Goal: Task Accomplishment & Management: Manage account settings

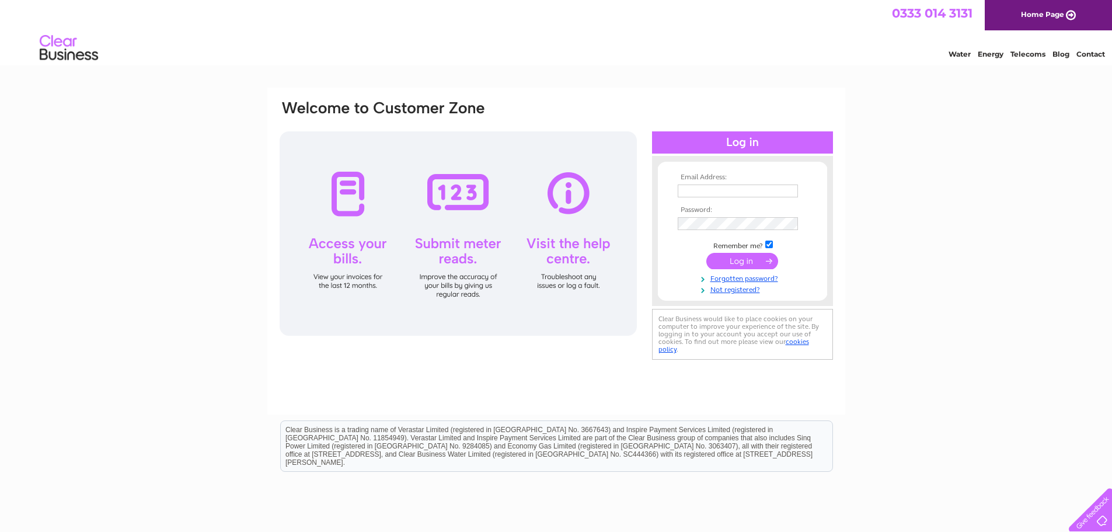
click at [697, 187] on input "text" at bounding box center [738, 190] width 120 height 13
type input "[EMAIL_ADDRESS][DOMAIN_NAME]"
click at [738, 266] on input "submit" at bounding box center [742, 262] width 72 height 16
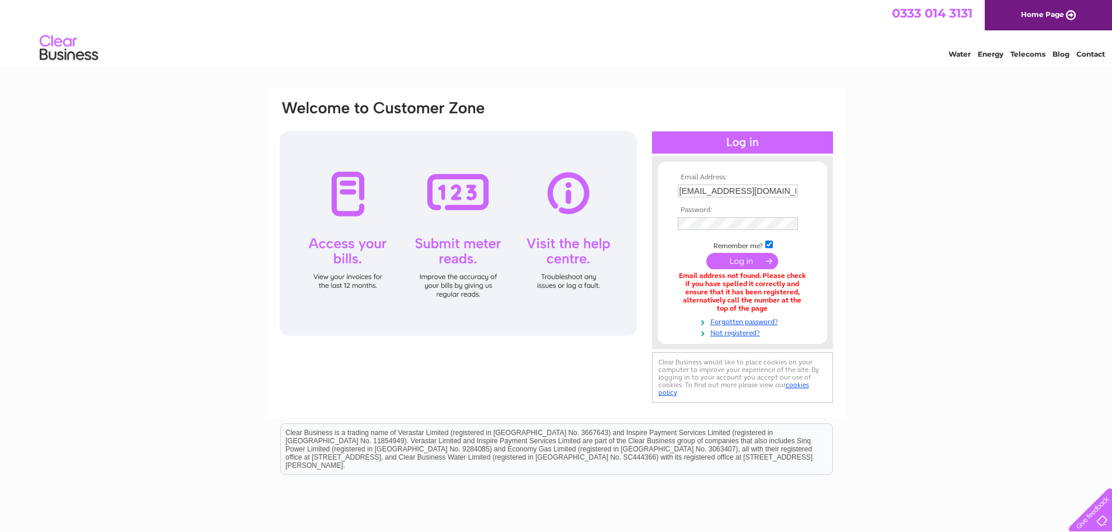
click at [793, 192] on input "[EMAIL_ADDRESS][DOMAIN_NAME]" at bounding box center [738, 190] width 120 height 13
type input "[EMAIL_ADDRESS][DOMAIN_NAME]"
click at [735, 267] on input "submit" at bounding box center [742, 262] width 72 height 16
click at [706, 254] on input "submit" at bounding box center [742, 262] width 72 height 16
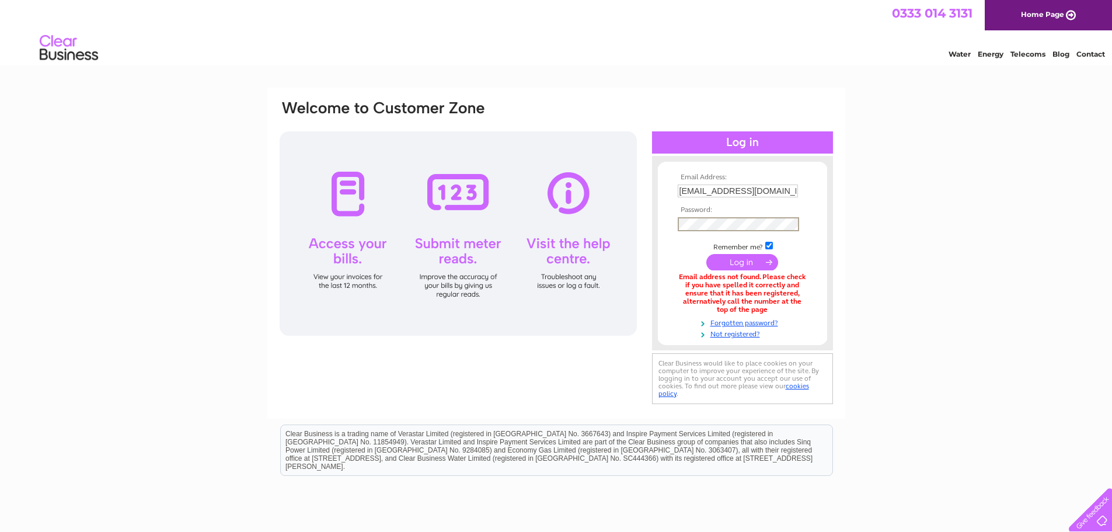
click at [766, 260] on input "submit" at bounding box center [742, 262] width 72 height 16
click at [711, 192] on input "[EMAIL_ADDRESS][DOMAIN_NAME]" at bounding box center [738, 191] width 121 height 14
drag, startPoint x: 791, startPoint y: 189, endPoint x: 222, endPoint y: 238, distance: 570.6
click at [222, 238] on div "Email Address: stavrouliinvestemeni@cytanet.com.cy Password:" at bounding box center [556, 353] width 1112 height 531
type input "y"
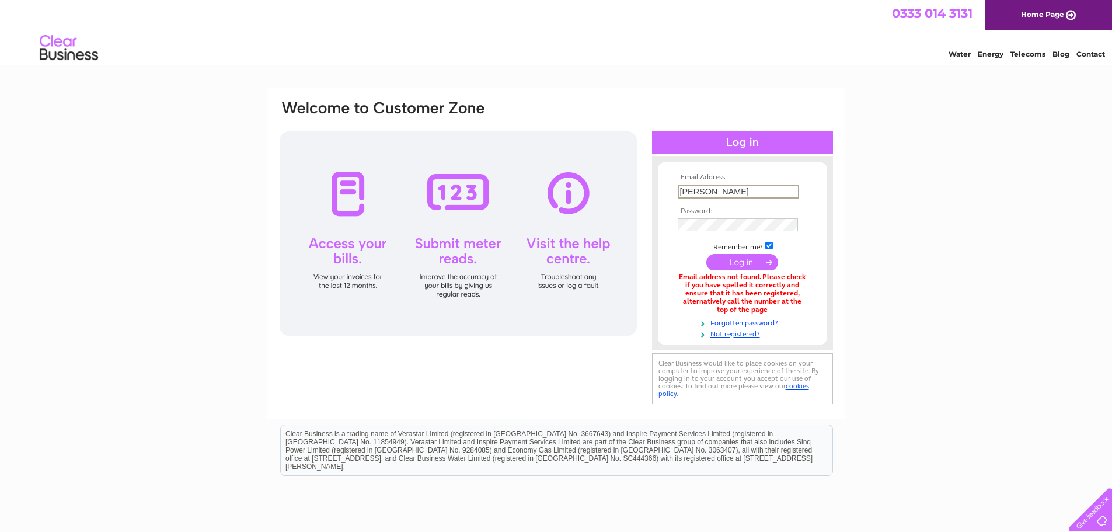
type input "tstavrouli@cytanet.com.cy"
click at [742, 259] on input "submit" at bounding box center [742, 262] width 72 height 16
drag, startPoint x: 779, startPoint y: 192, endPoint x: 395, endPoint y: 231, distance: 386.0
click at [396, 231] on div "Email Address: tstavrouli@cytanet.com.cy Password:" at bounding box center [556, 253] width 556 height 308
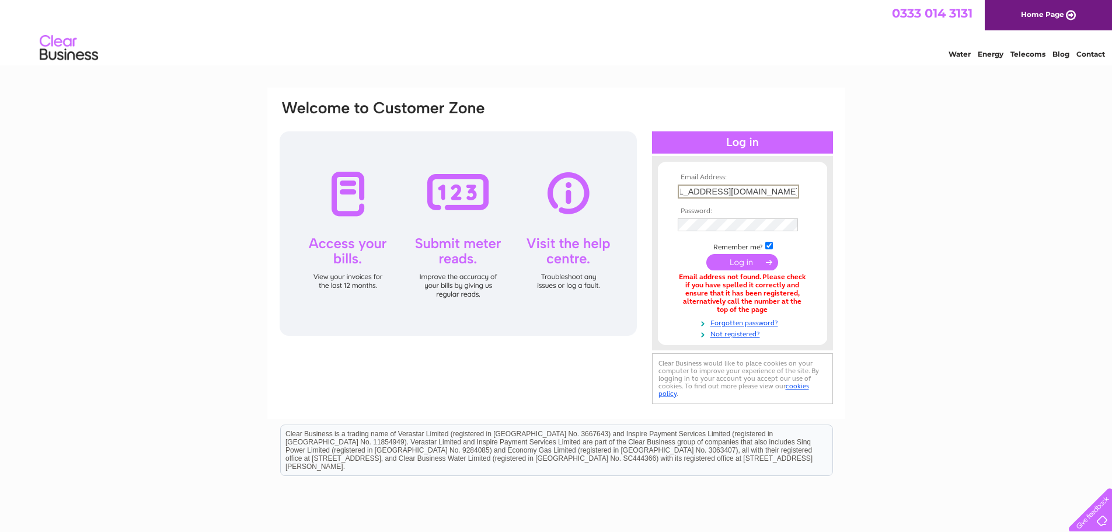
type input "[EMAIL_ADDRESS][DOMAIN_NAME]"
click at [762, 280] on div "Email address not found. Please check if you have spelled it correctly and ensu…" at bounding box center [743, 293] width 130 height 40
click at [764, 266] on input "submit" at bounding box center [742, 261] width 72 height 16
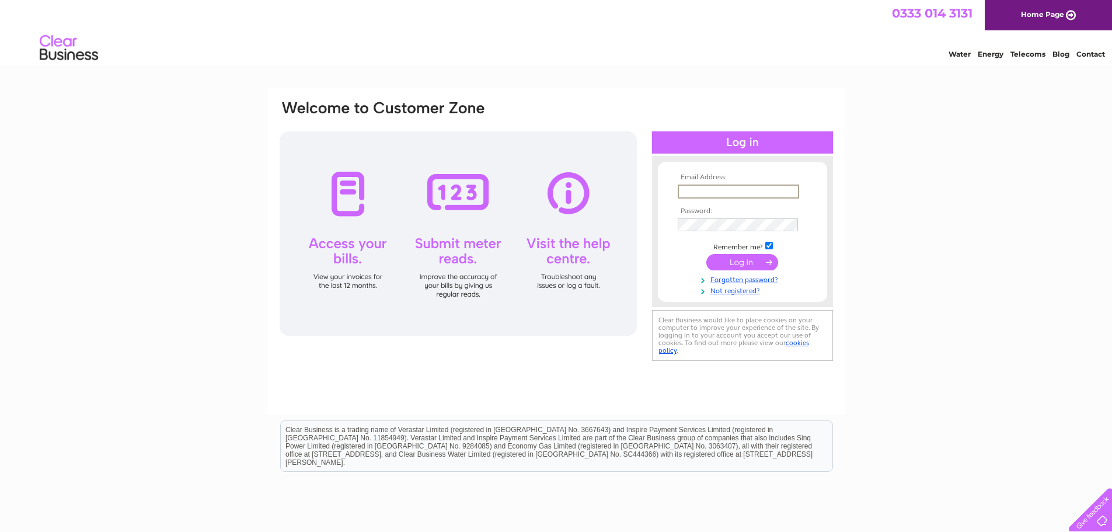
click at [745, 191] on input "text" at bounding box center [738, 191] width 121 height 14
type input "0120948"
click at [738, 219] on tbody "Email Address: 0120948 Password: Remember me?" at bounding box center [742, 234] width 135 height 122
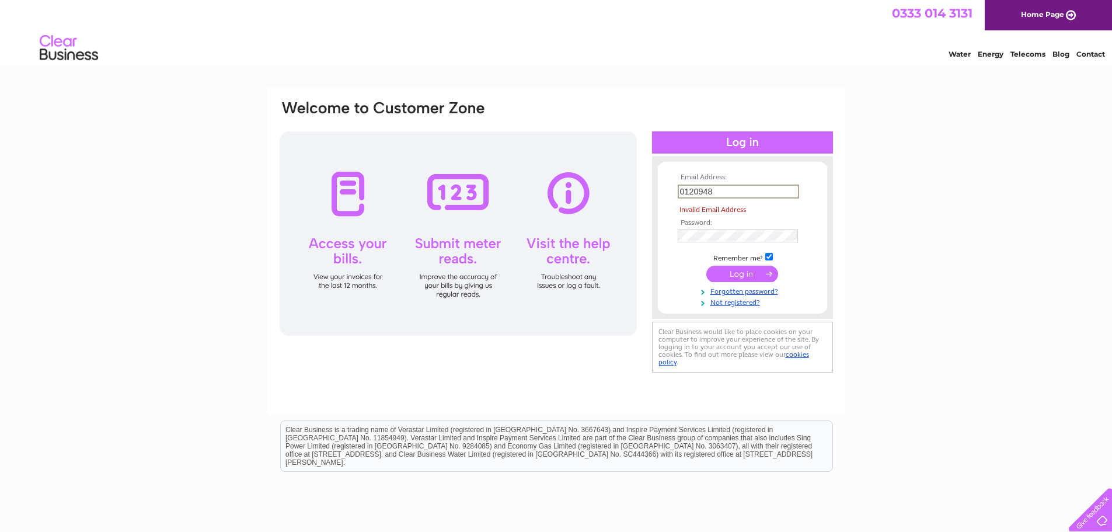
drag, startPoint x: 734, startPoint y: 192, endPoint x: 571, endPoint y: 196, distance: 162.3
click at [571, 196] on div "Email Address: 0120948 Invalid Email Address Password:" at bounding box center [556, 237] width 556 height 276
click at [696, 194] on input "text" at bounding box center [738, 191] width 121 height 14
type input "tstavrouli@cytanet.com.cy"
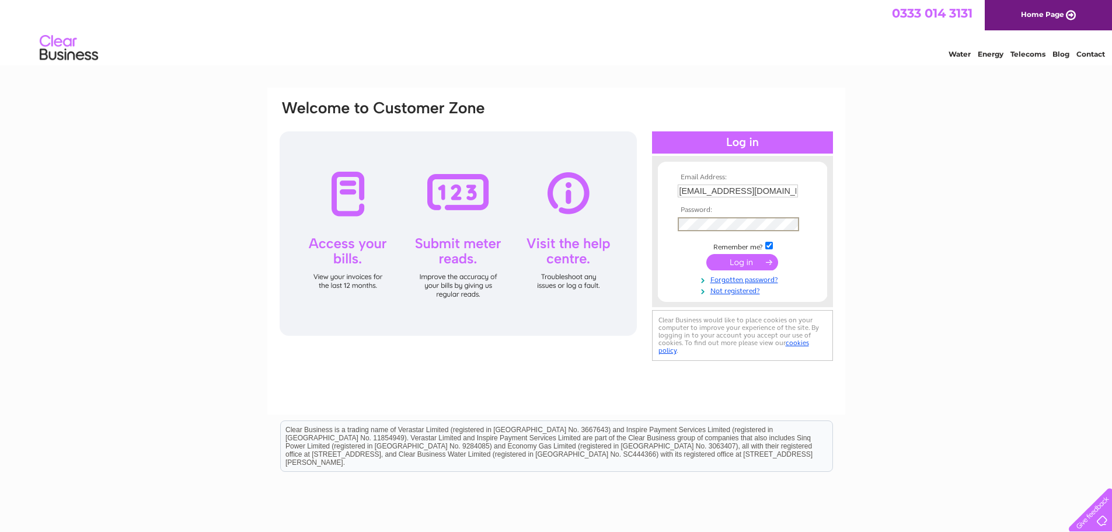
click at [706, 254] on input "submit" at bounding box center [742, 262] width 72 height 16
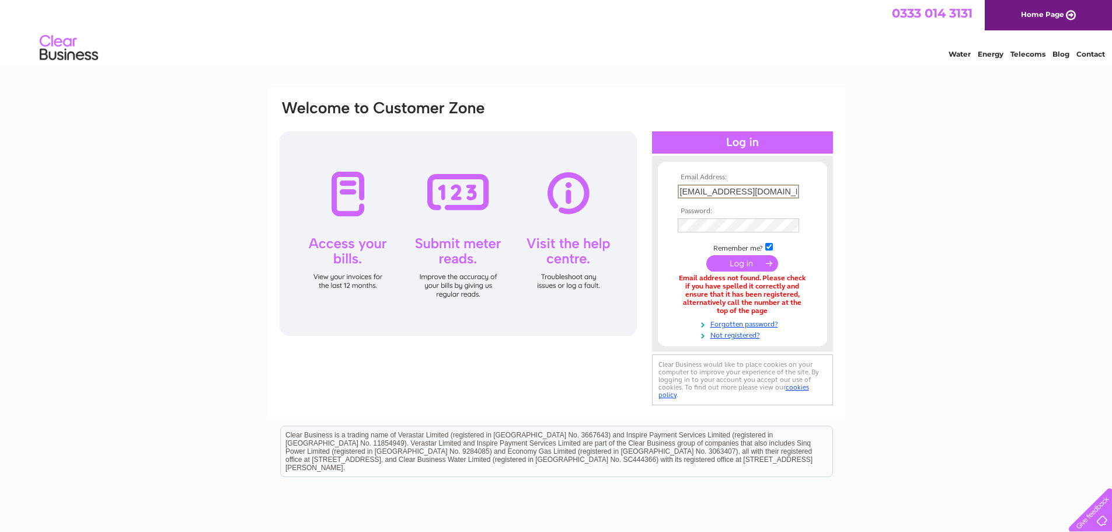
click at [723, 191] on input "tstavrouli@cytanet.com.cy" at bounding box center [738, 191] width 121 height 14
type input "[PERSON_NAME][EMAIL_ADDRESS][PERSON_NAME][DOMAIN_NAME][PERSON_NAME]"
click at [706, 254] on input "submit" at bounding box center [742, 262] width 72 height 16
click at [745, 192] on input "[PERSON_NAME][EMAIL_ADDRESS][PERSON_NAME][DOMAIN_NAME][PERSON_NAME]" at bounding box center [738, 191] width 121 height 14
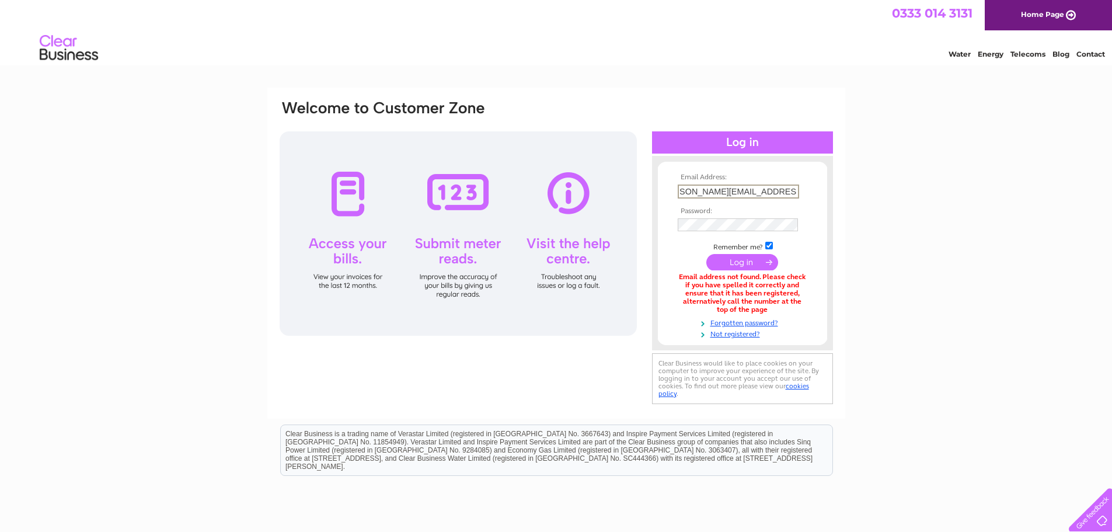
type input "[PERSON_NAME][EMAIL_ADDRESS][PERSON_NAME][DOMAIN_NAME]"
click at [706, 254] on input "submit" at bounding box center [742, 262] width 72 height 16
click at [742, 188] on input "[PERSON_NAME][EMAIL_ADDRESS][PERSON_NAME][DOMAIN_NAME]" at bounding box center [738, 191] width 121 height 14
type input "[PERSON_NAME][EMAIL_ADDRESS][DOMAIN_NAME]"
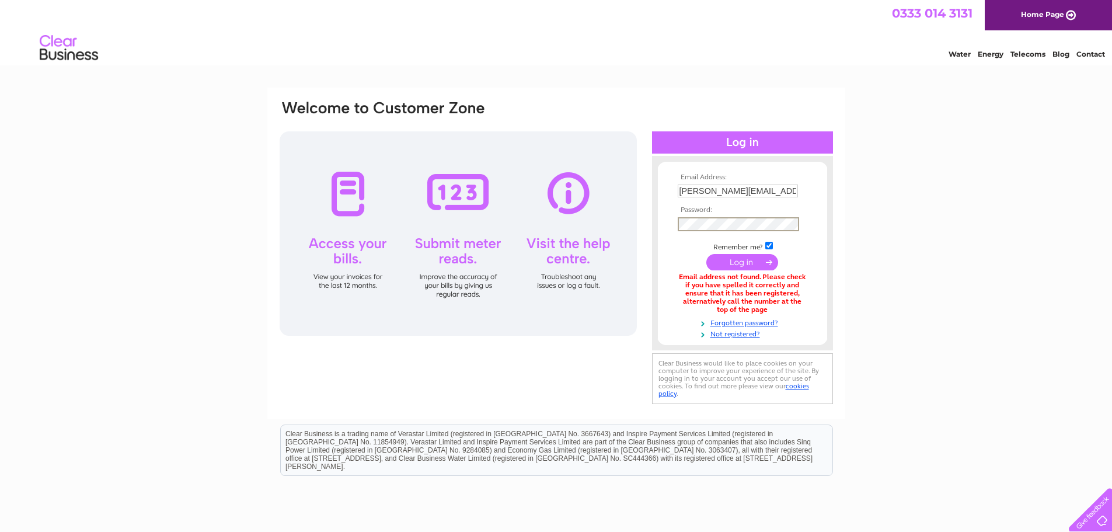
click at [762, 259] on input "submit" at bounding box center [742, 262] width 72 height 16
